Goal: Transaction & Acquisition: Purchase product/service

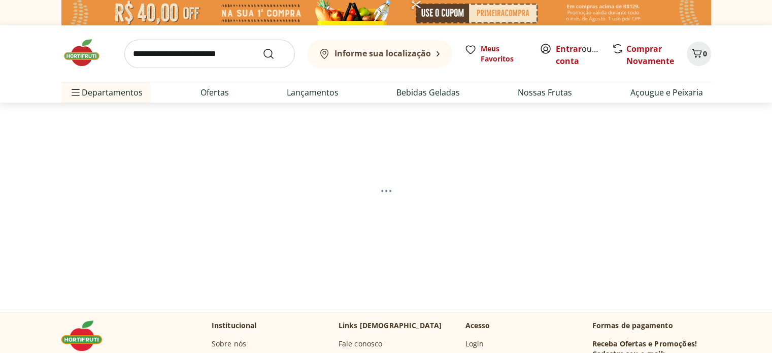
select select "**********"
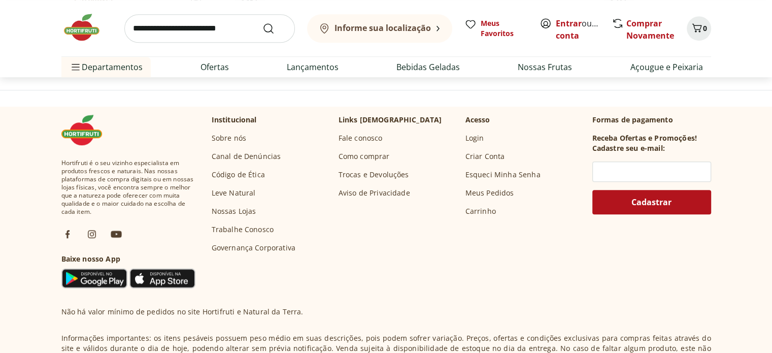
scroll to position [572, 0]
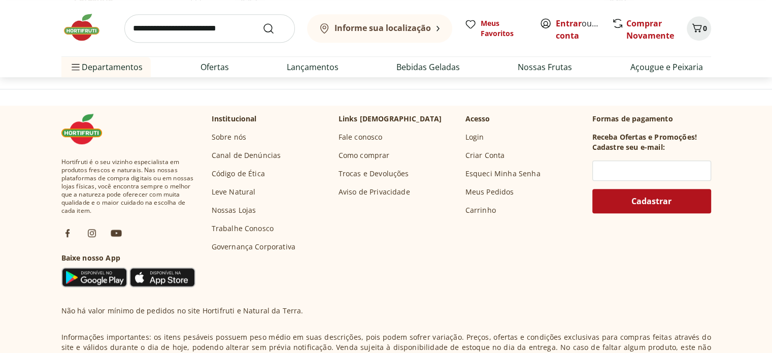
click at [229, 135] on link "Sobre nós" at bounding box center [229, 137] width 34 height 10
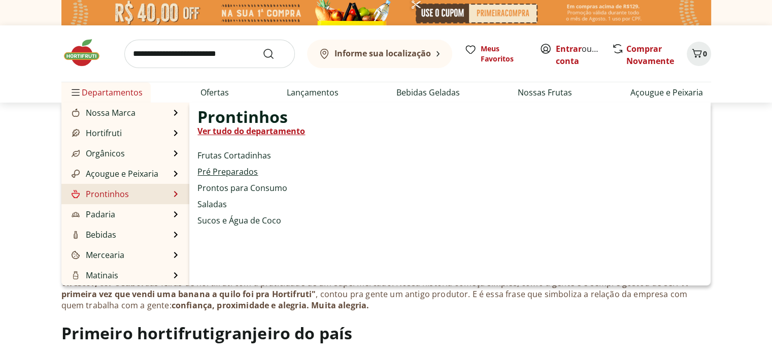
click at [235, 172] on link "Pré Preparados" at bounding box center [227, 171] width 60 height 12
select select "**********"
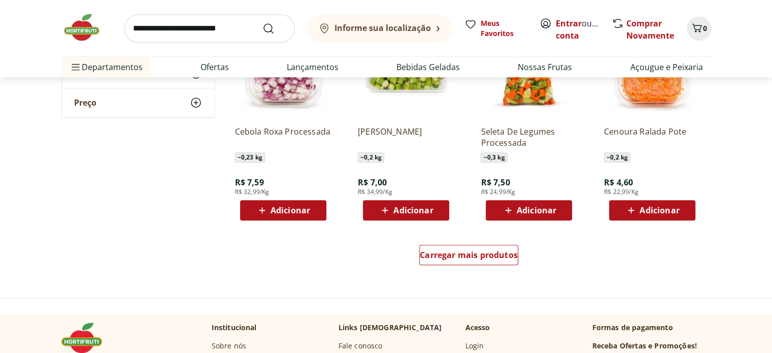
scroll to position [608, 0]
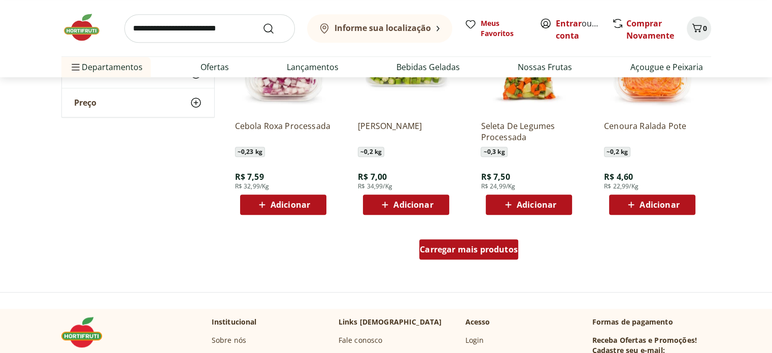
click at [470, 246] on span "Carregar mais produtos" at bounding box center [468, 249] width 98 height 8
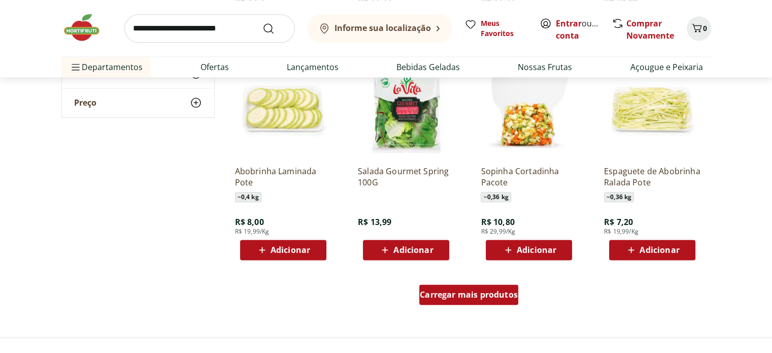
scroll to position [1225, 0]
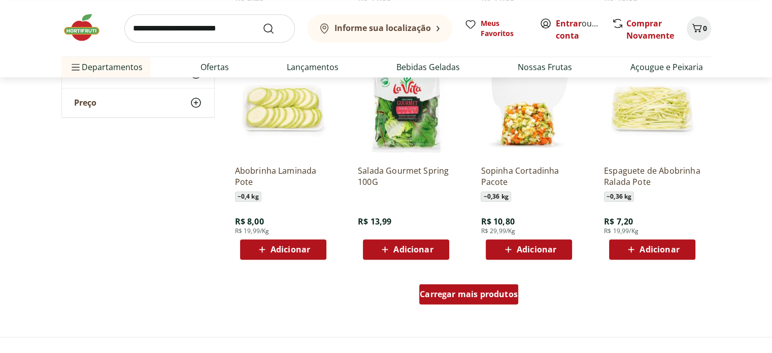
click at [469, 298] on span "Carregar mais produtos" at bounding box center [468, 294] width 98 height 8
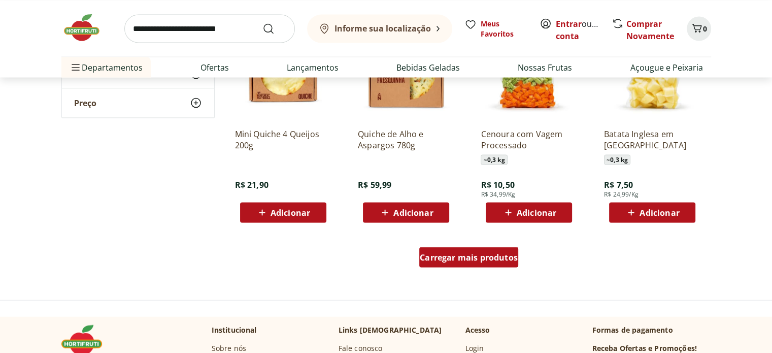
scroll to position [1925, 0]
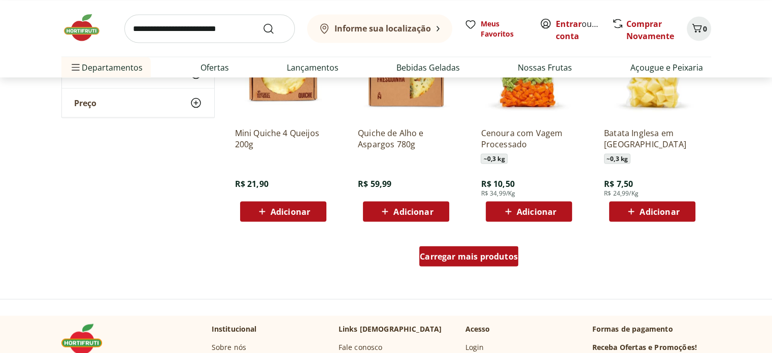
click at [469, 249] on div "Carregar mais produtos" at bounding box center [468, 256] width 99 height 20
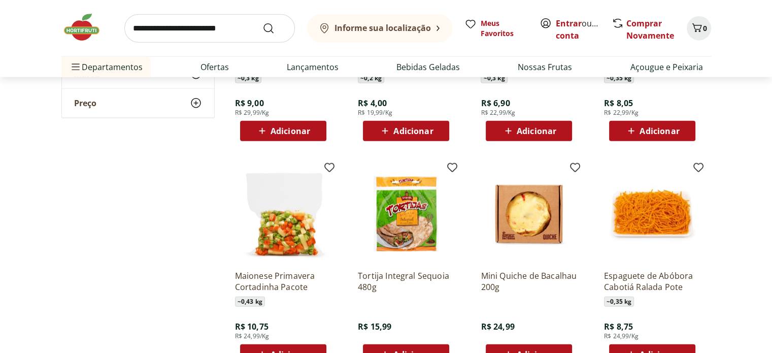
scroll to position [2443, 0]
